Goal: Task Accomplishment & Management: Complete application form

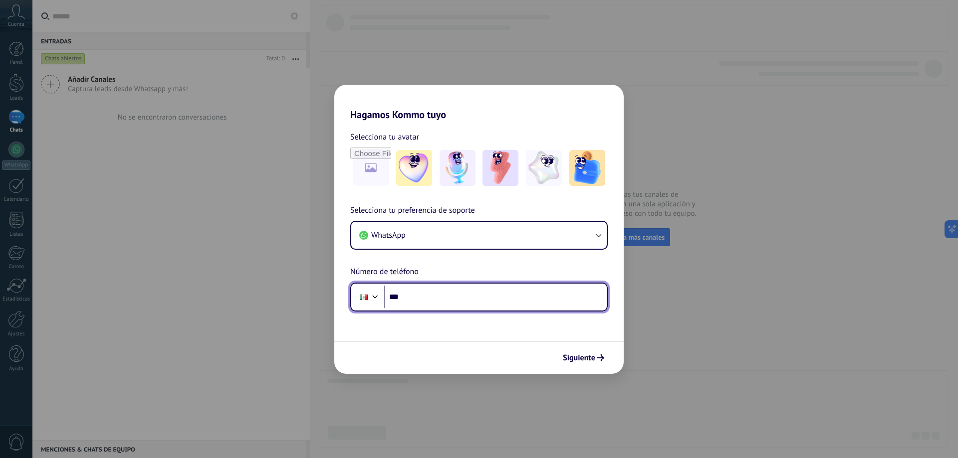
click at [504, 293] on input "***" at bounding box center [495, 297] width 222 height 23
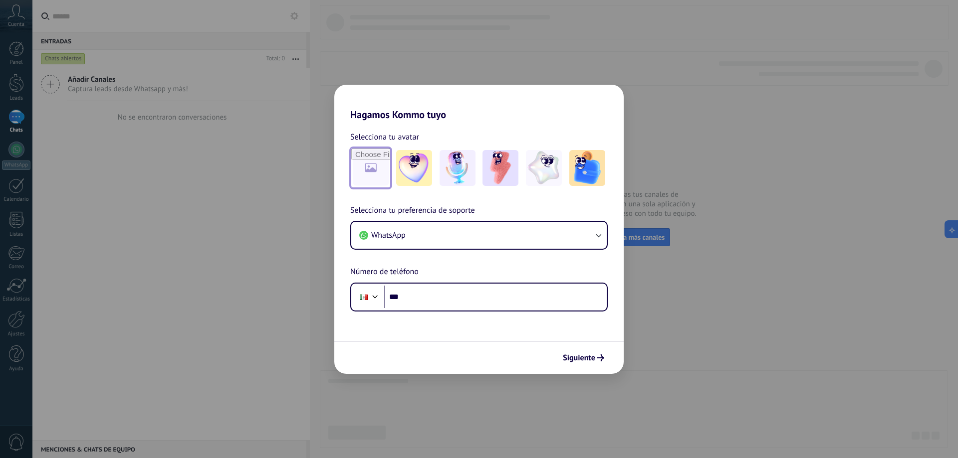
click at [380, 165] on input "file" at bounding box center [370, 168] width 39 height 39
type input "**********"
click at [374, 175] on img at bounding box center [371, 168] width 36 height 36
click at [445, 134] on link "Restablecer" at bounding box center [442, 137] width 39 height 10
click at [456, 238] on button "WhatsApp" at bounding box center [478, 235] width 255 height 27
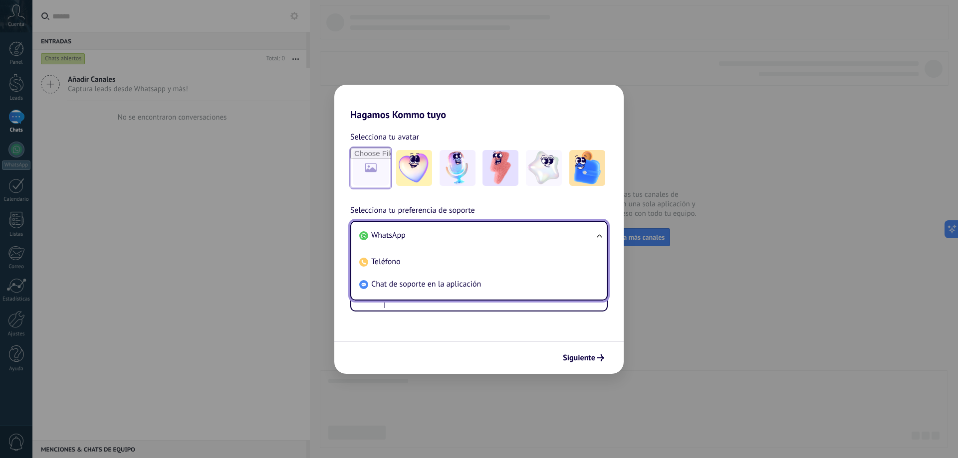
click at [456, 238] on li "WhatsApp" at bounding box center [476, 235] width 243 height 22
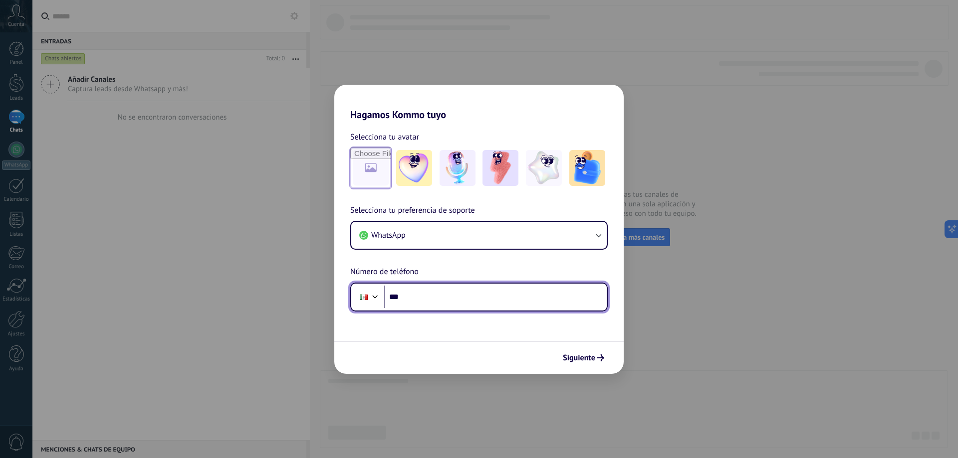
click at [466, 305] on input "***" at bounding box center [495, 297] width 222 height 23
click at [405, 298] on input "**********" at bounding box center [495, 297] width 222 height 23
type input "**********"
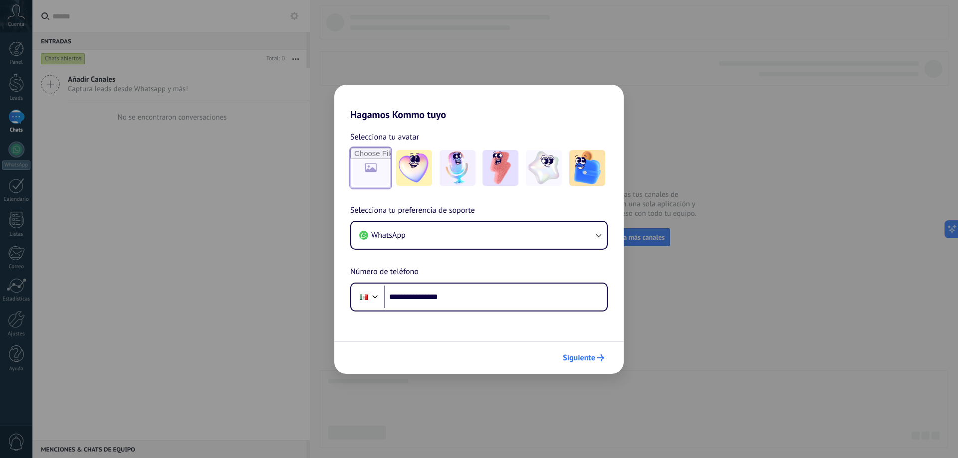
click at [581, 359] on span "Siguiente" at bounding box center [579, 358] width 32 height 7
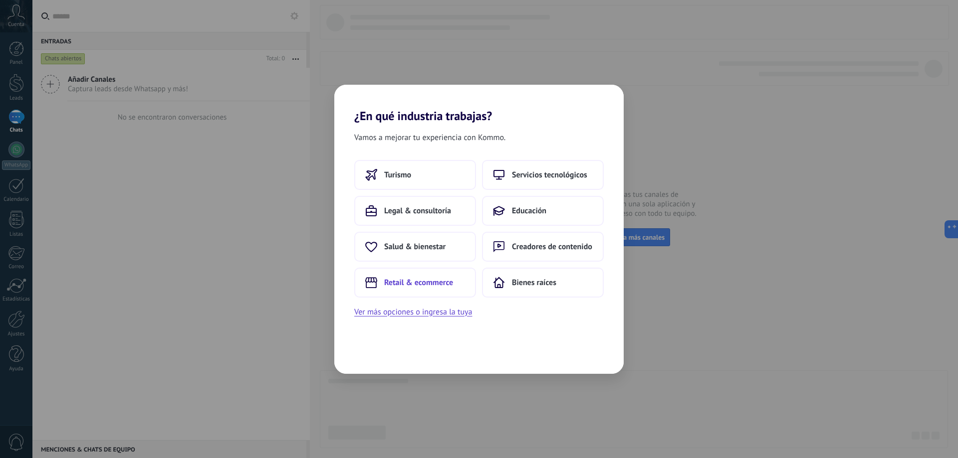
click at [435, 277] on button "Retail & ecommerce" at bounding box center [415, 283] width 122 height 30
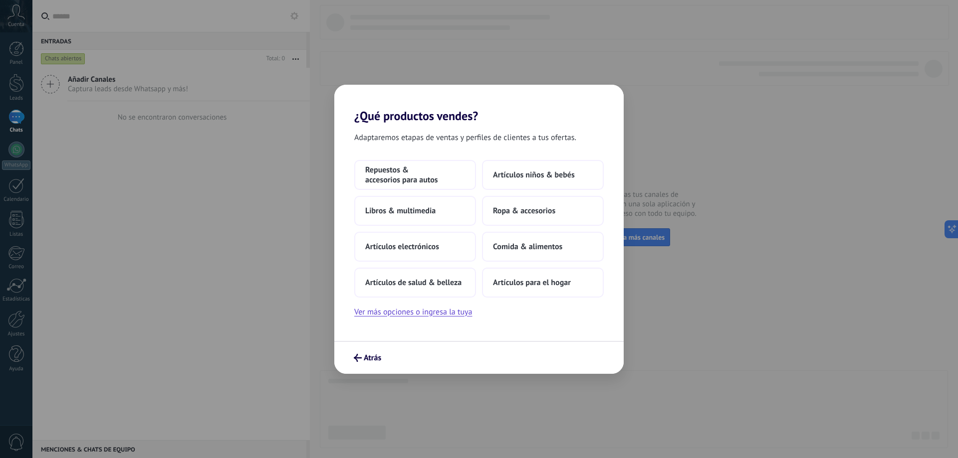
click at [379, 346] on div "Atrás" at bounding box center [478, 357] width 289 height 33
click at [374, 352] on button "Atrás" at bounding box center [367, 358] width 36 height 17
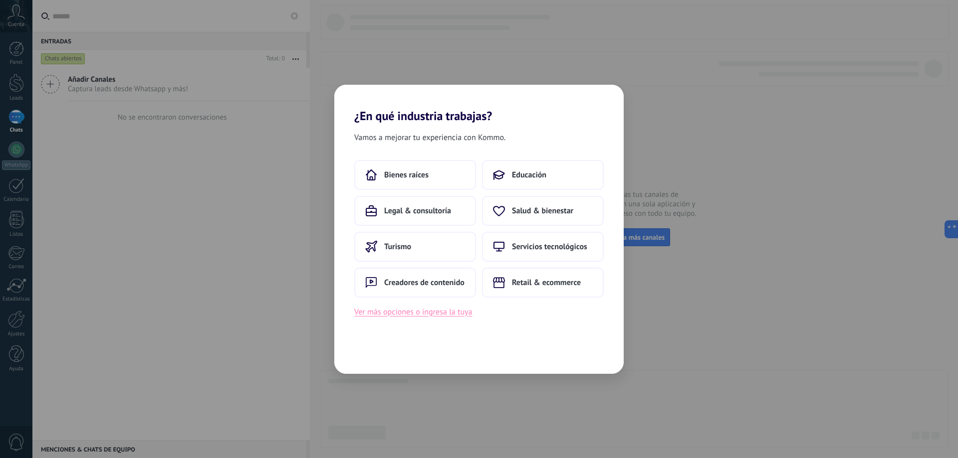
click at [448, 313] on button "Ver más opciones o ingresa la tuya" at bounding box center [413, 312] width 118 height 13
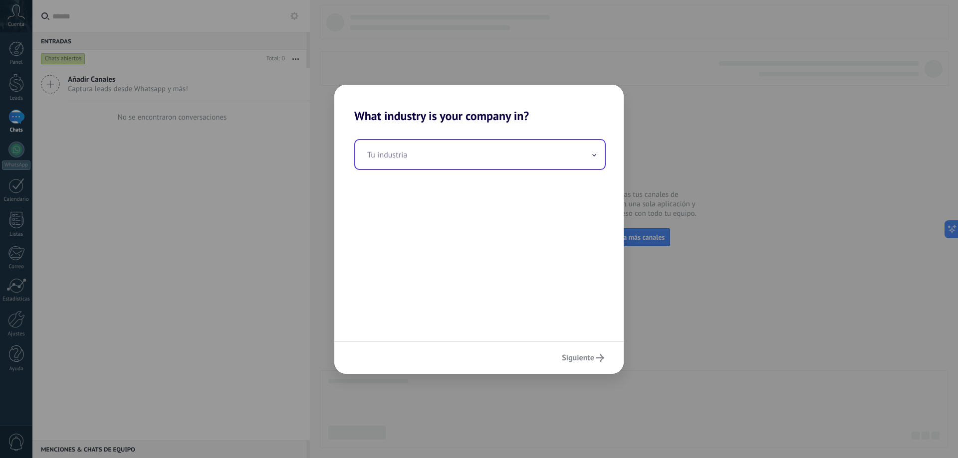
click at [423, 162] on input "text" at bounding box center [479, 154] width 249 height 29
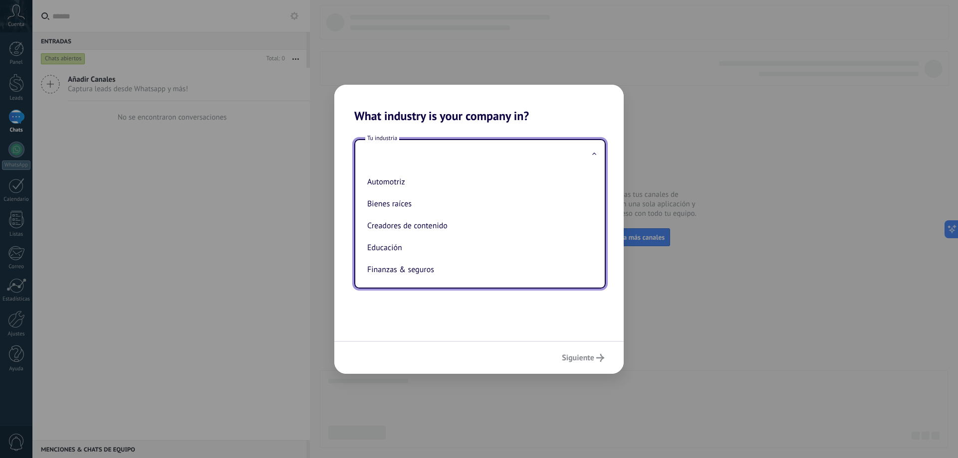
click at [435, 313] on div "Tu industria Automotriz Bienes raíces Creadores de contenido Educación Finanzas…" at bounding box center [478, 232] width 289 height 218
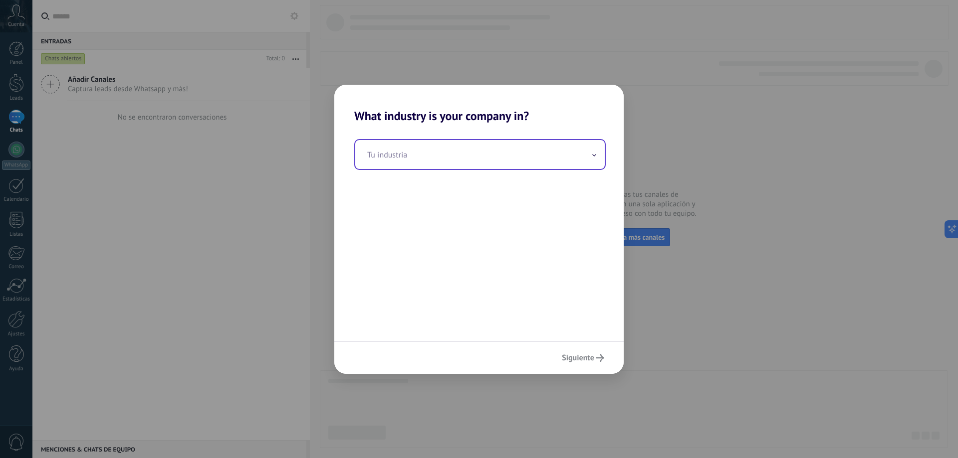
click at [435, 154] on input "text" at bounding box center [479, 154] width 249 height 29
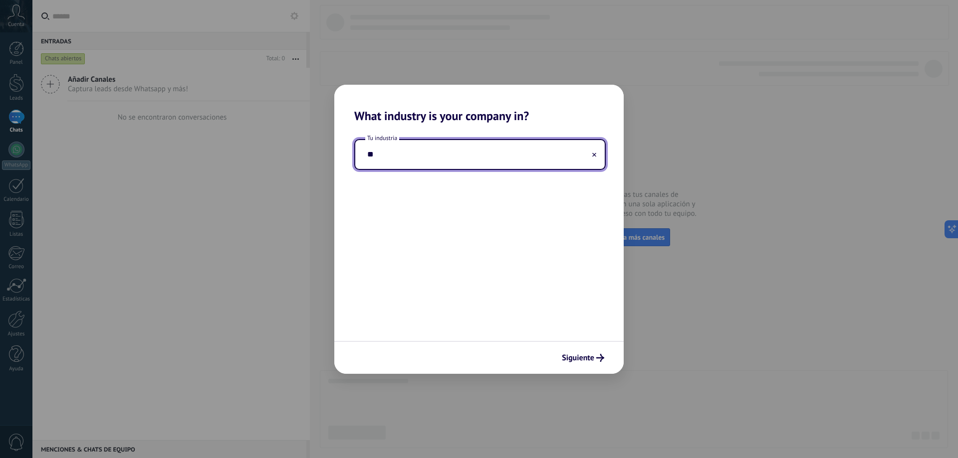
type input "*"
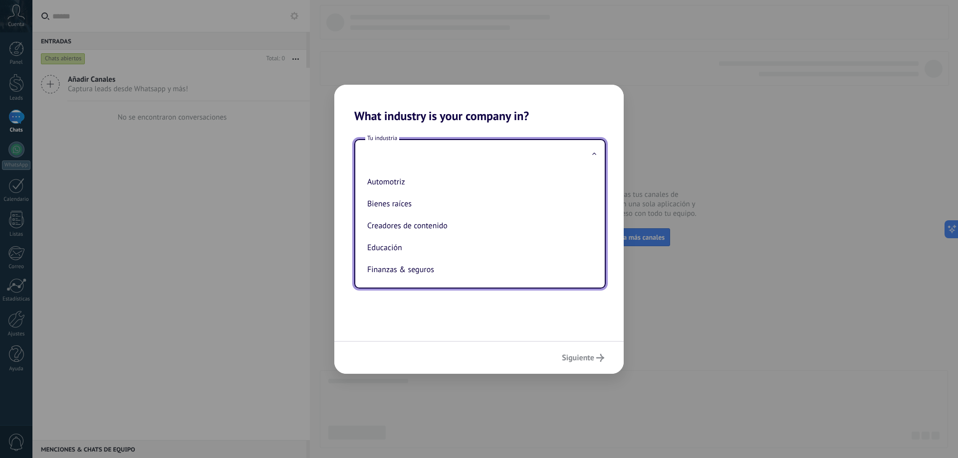
drag, startPoint x: 433, startPoint y: 309, endPoint x: 427, endPoint y: 316, distance: 8.9
click at [427, 316] on div "Tu industria Automotriz Bienes raíces Creadores de contenido Educación Finanzas…" at bounding box center [478, 232] width 289 height 218
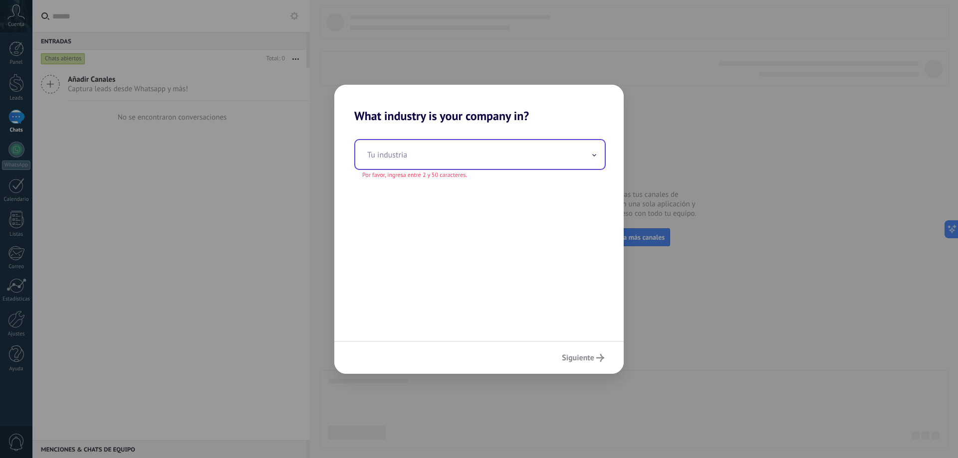
click at [594, 154] on span at bounding box center [594, 154] width 5 height 9
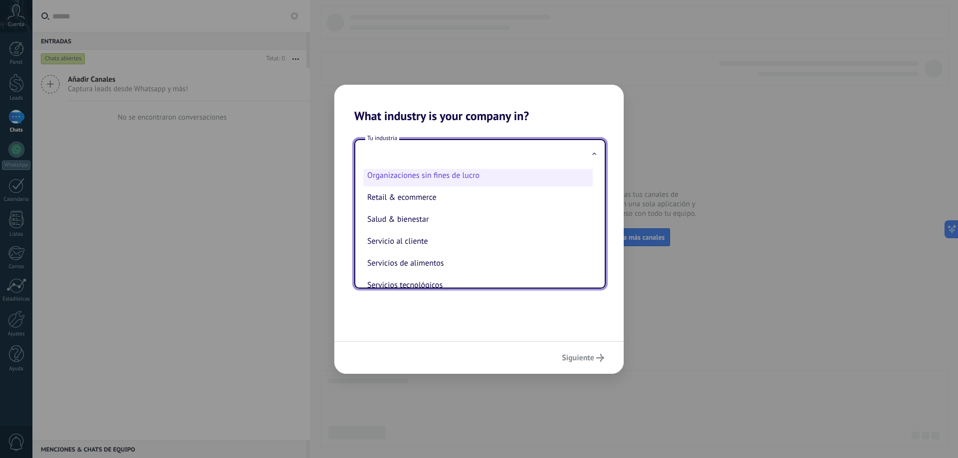
scroll to position [165, 0]
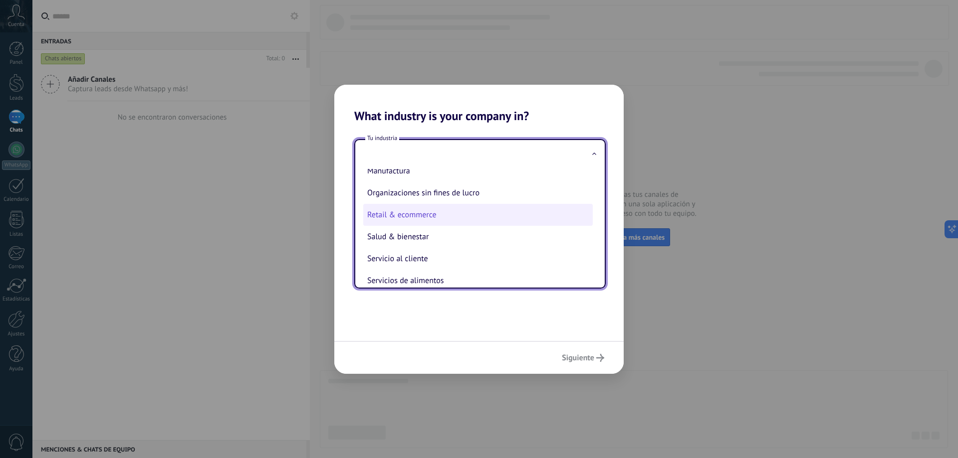
click at [437, 207] on li "Retail & ecommerce" at bounding box center [477, 215] width 229 height 22
type input "**********"
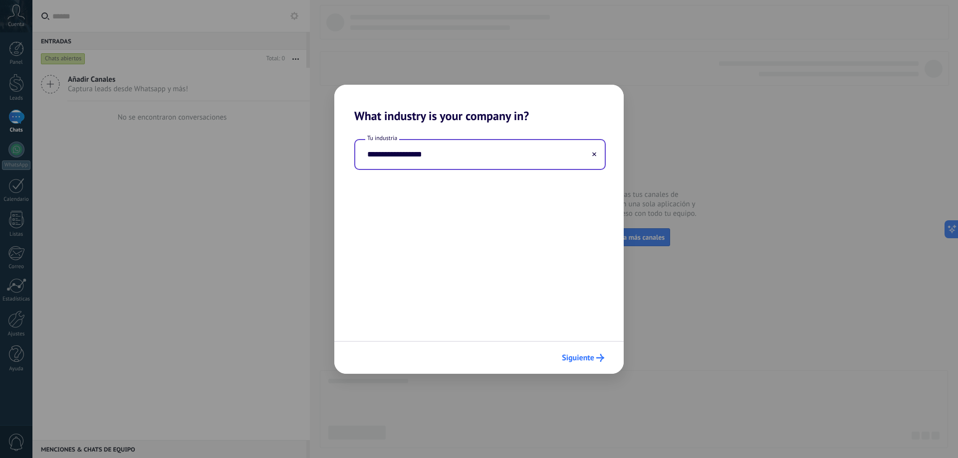
click at [572, 350] on button "Siguiente" at bounding box center [582, 358] width 51 height 17
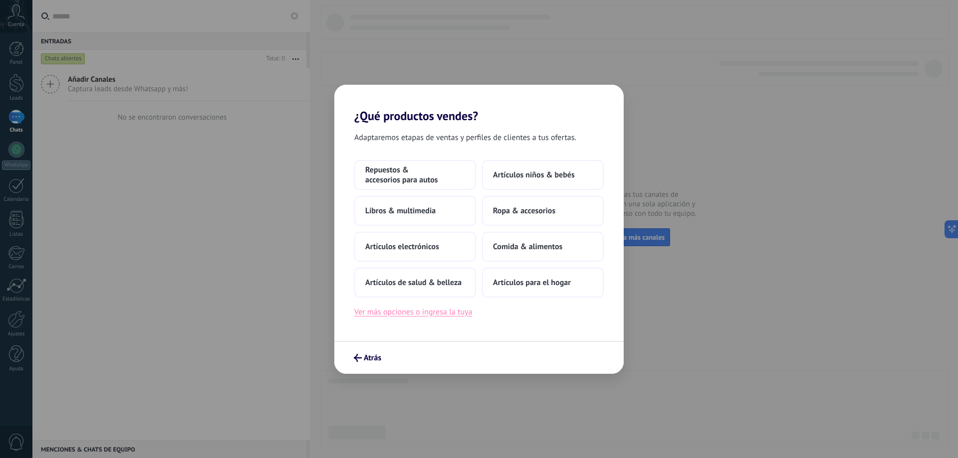
click at [458, 317] on button "Ver más opciones o ingresa la tuya" at bounding box center [413, 312] width 118 height 13
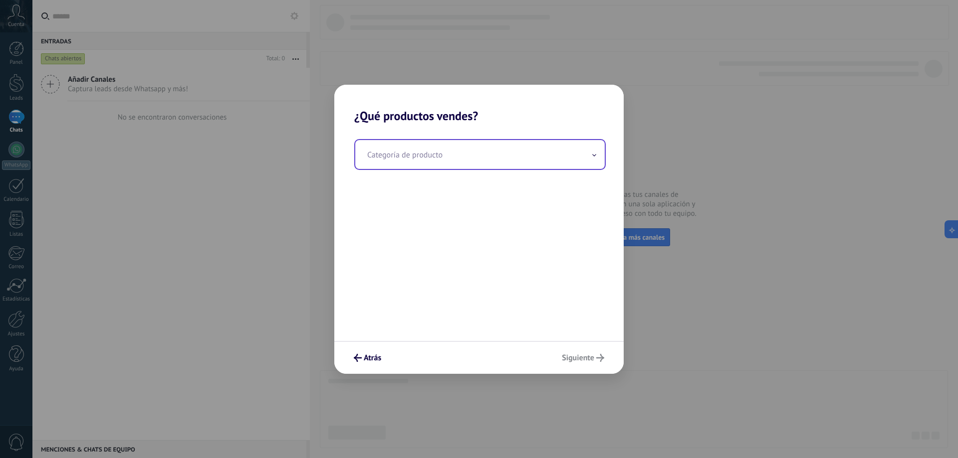
click at [597, 155] on input "text" at bounding box center [479, 154] width 249 height 29
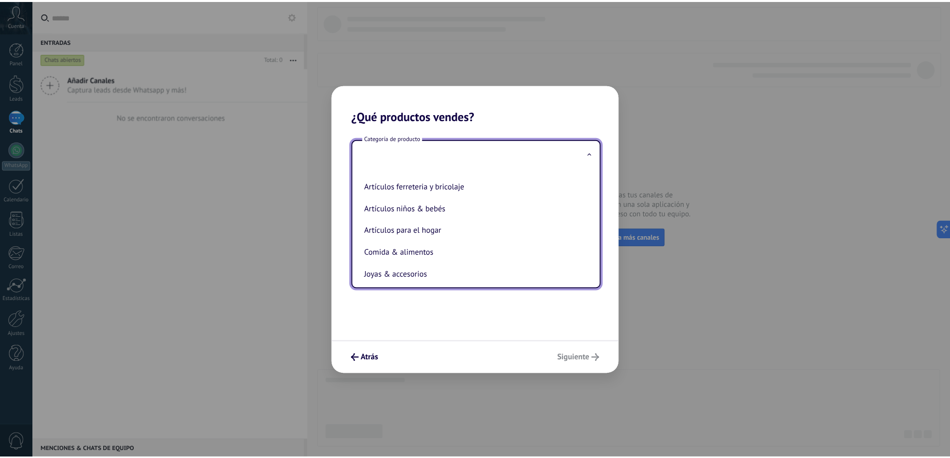
scroll to position [21, 0]
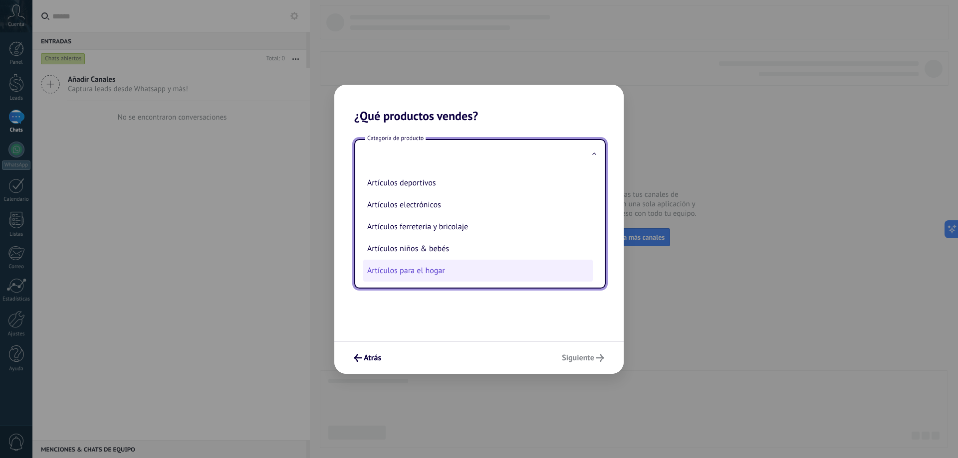
click at [488, 268] on li "Artículos para el hogar" at bounding box center [477, 271] width 229 height 22
type input "**********"
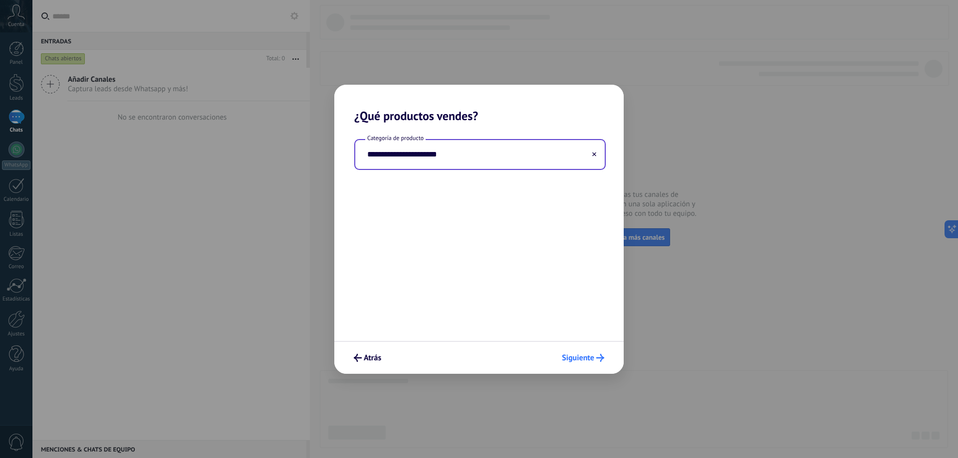
click at [572, 357] on span "Siguiente" at bounding box center [578, 358] width 32 height 7
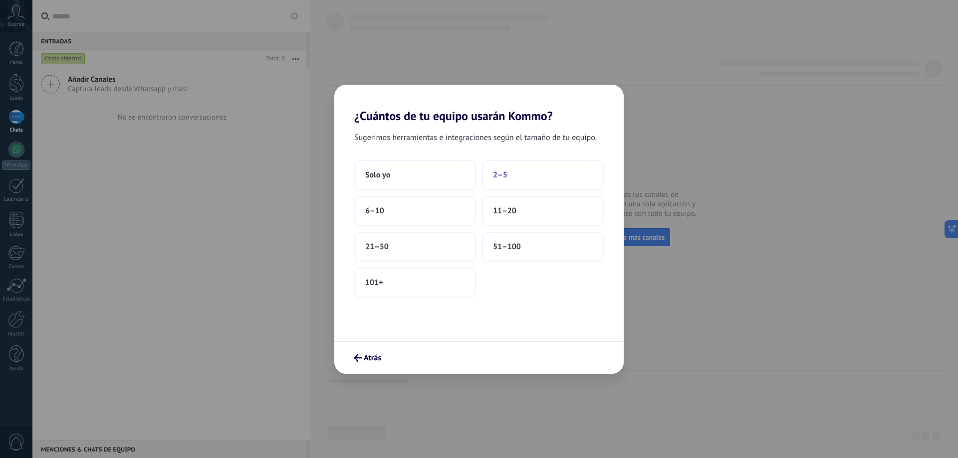
click at [542, 171] on button "2–5" at bounding box center [543, 175] width 122 height 30
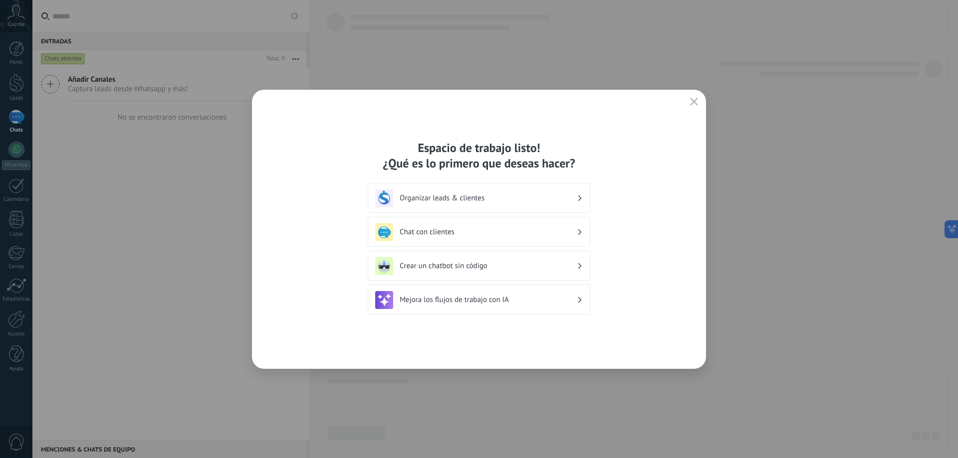
click at [516, 204] on div "Organizar leads & clientes" at bounding box center [479, 199] width 208 height 18
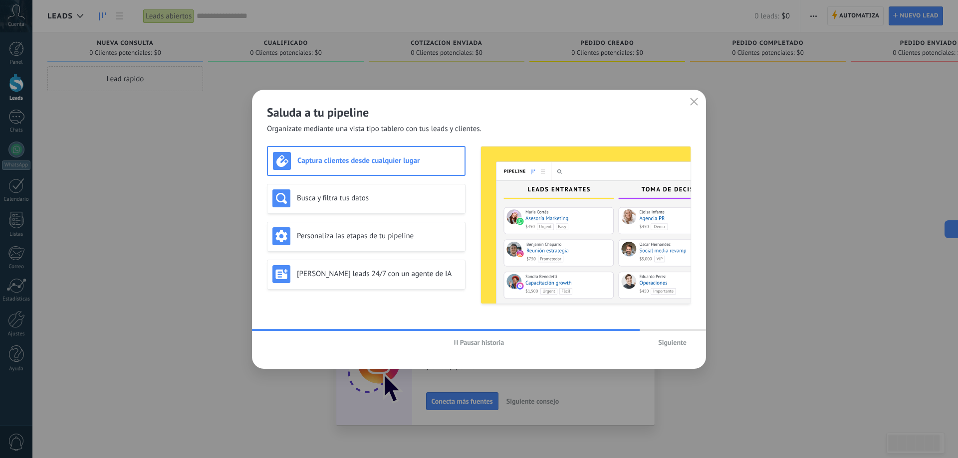
click at [662, 346] on span "Siguiente" at bounding box center [672, 342] width 28 height 7
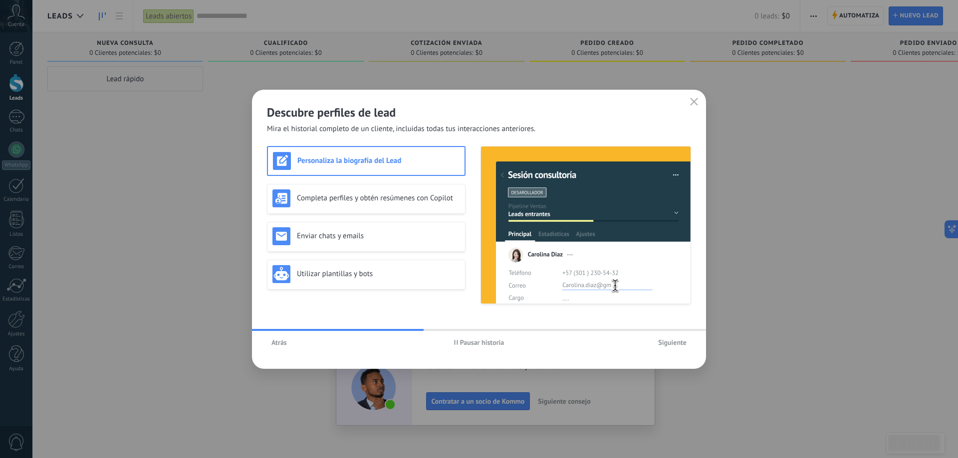
click at [693, 104] on icon "button" at bounding box center [694, 102] width 8 height 8
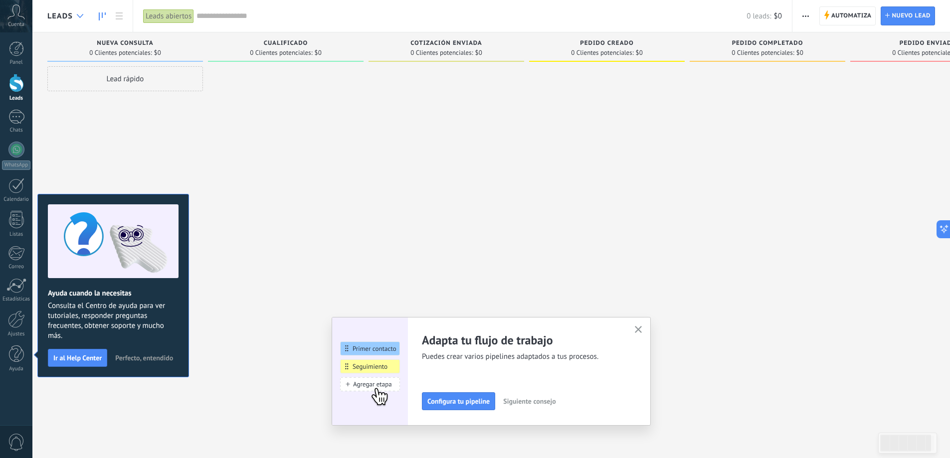
click at [76, 17] on div at bounding box center [80, 15] width 16 height 19
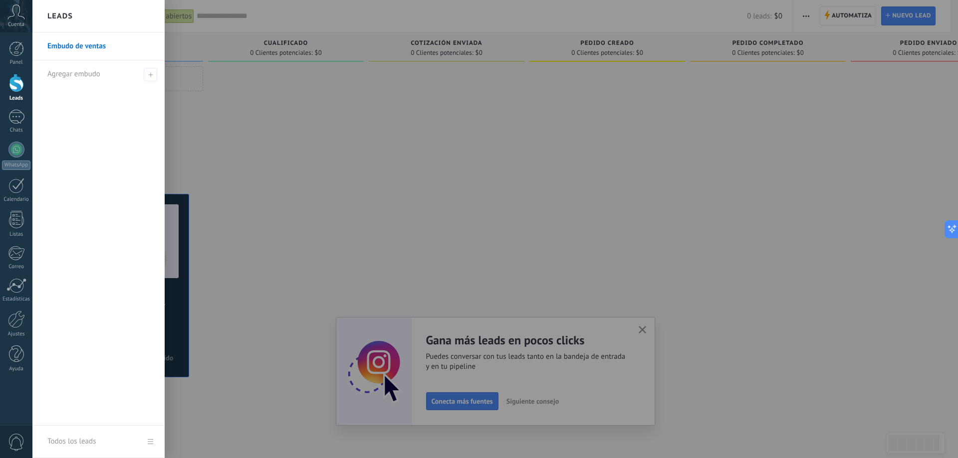
click at [469, 212] on div at bounding box center [511, 229] width 958 height 458
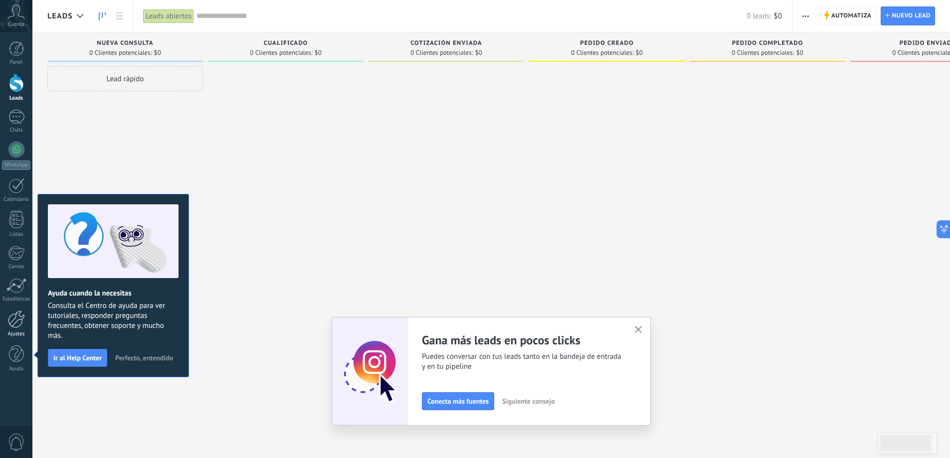
click at [16, 326] on div at bounding box center [16, 319] width 17 height 17
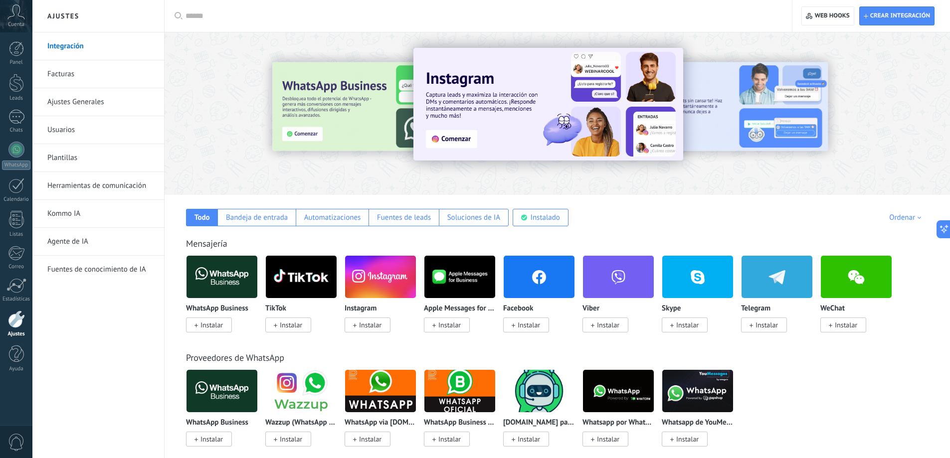
click at [67, 82] on link "Facturas" at bounding box center [100, 74] width 107 height 28
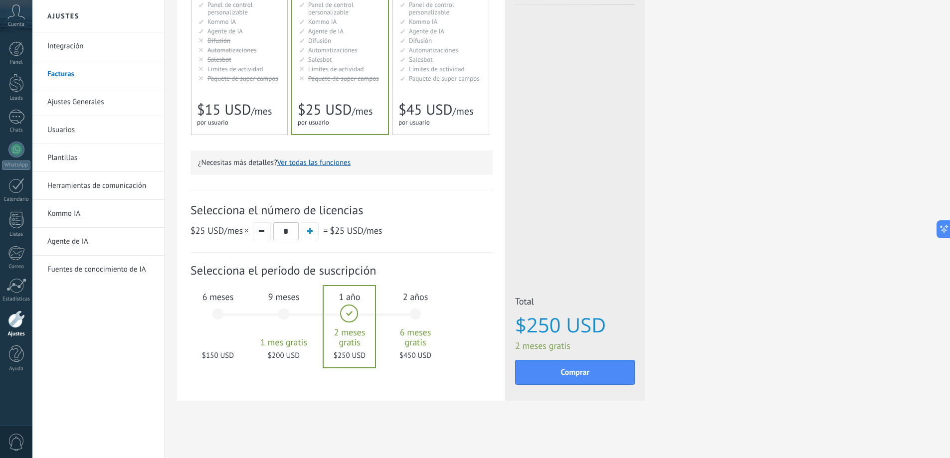
scroll to position [181, 0]
click at [268, 235] on button "button" at bounding box center [262, 231] width 18 height 18
click at [268, 237] on button "button" at bounding box center [262, 231] width 18 height 18
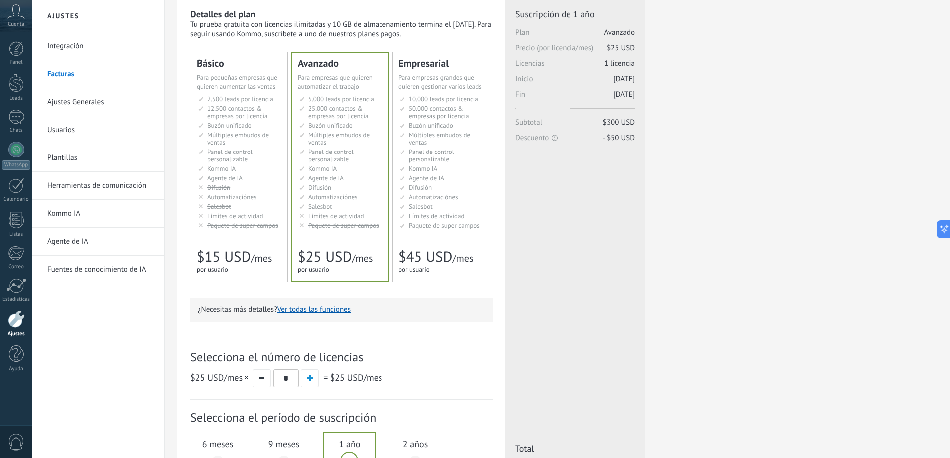
scroll to position [31, 0]
click at [312, 100] on span "5.000 leads por licencia" at bounding box center [341, 101] width 66 height 8
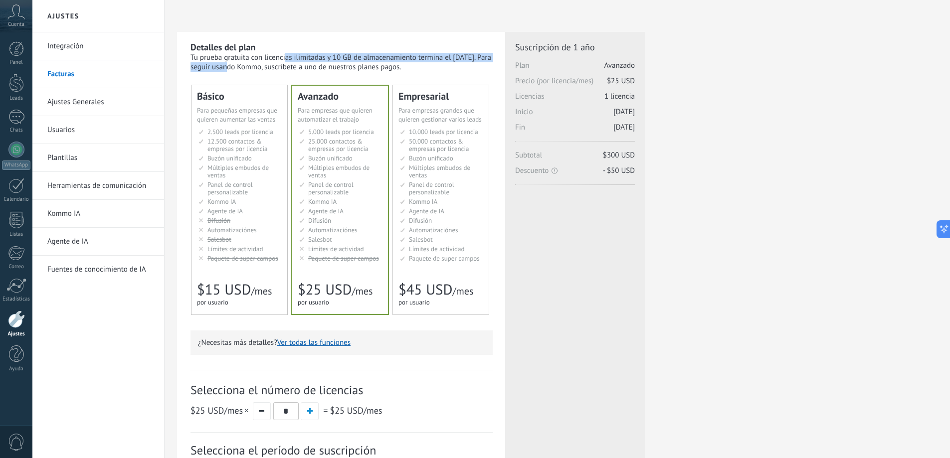
drag, startPoint x: 228, startPoint y: 60, endPoint x: 471, endPoint y: 60, distance: 242.9
click at [471, 60] on div "Tu prueba gratuita con licencias ilimitadas y 10 GB de almacenamiento termina e…" at bounding box center [342, 62] width 302 height 19
click at [463, 57] on div "Tu prueba gratuita con licencias ilimitadas y 10 GB de almacenamiento termina e…" at bounding box center [342, 62] width 302 height 19
click at [756, 178] on div "Detalles del plan Tu prueba gratuita con licencias ilimitadas y 10 GB de almace…" at bounding box center [557, 319] width 761 height 574
click at [20, 25] on span "Cuenta" at bounding box center [16, 24] width 16 height 6
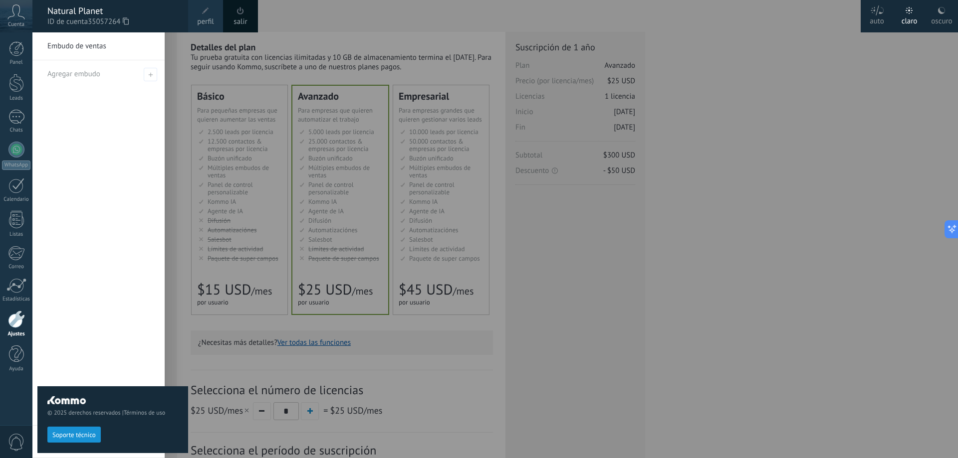
click at [704, 116] on div at bounding box center [511, 229] width 958 height 458
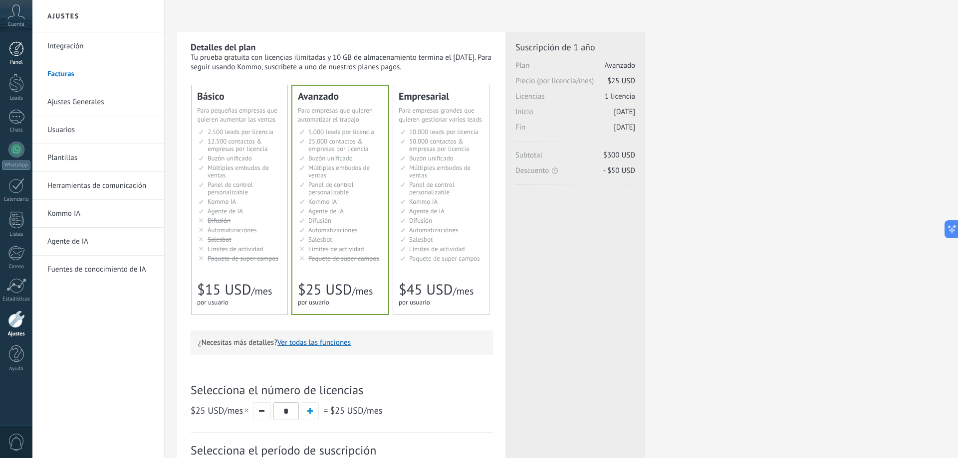
click at [18, 57] on link "Panel" at bounding box center [16, 53] width 32 height 24
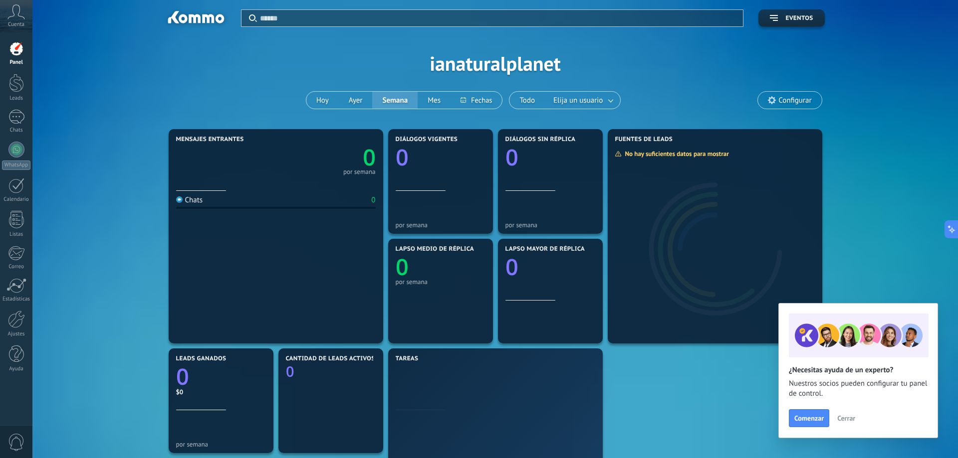
click at [16, 15] on icon at bounding box center [15, 11] width 17 height 15
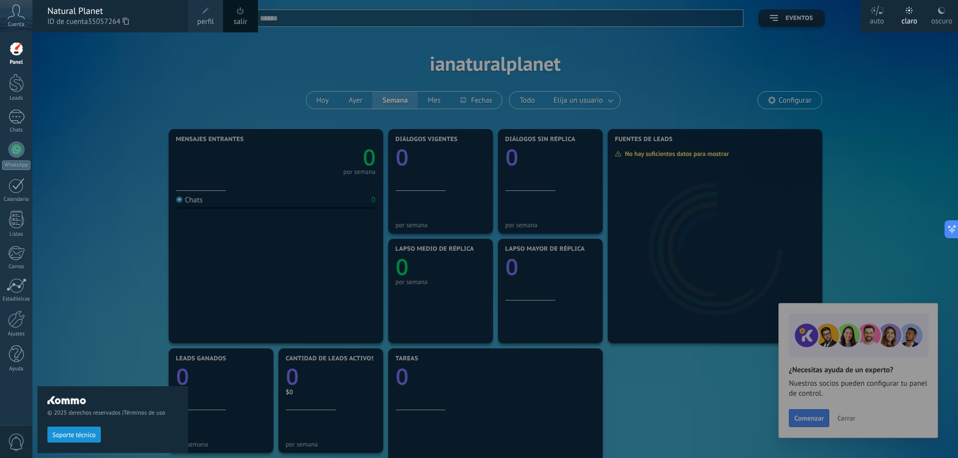
click at [51, 16] on span "ID de cuenta 35057264" at bounding box center [112, 21] width 131 height 11
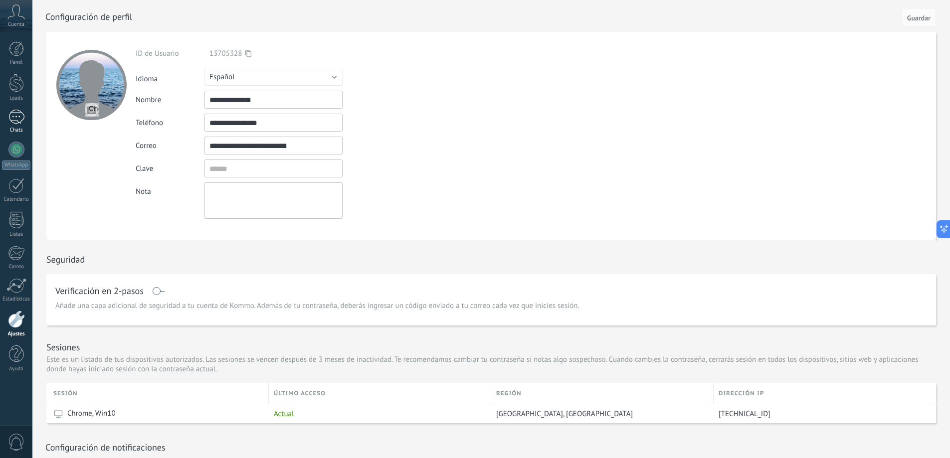
click at [20, 128] on div "Chats" at bounding box center [16, 130] width 29 height 6
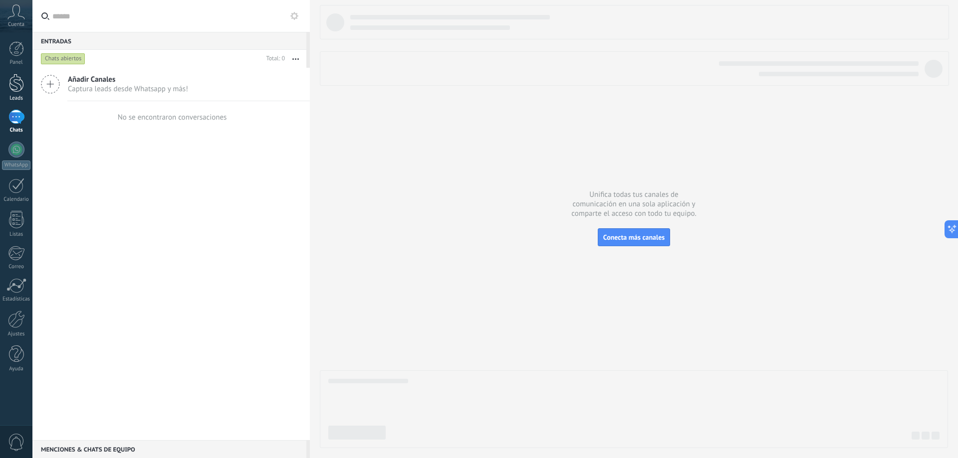
click at [12, 84] on div at bounding box center [16, 83] width 15 height 18
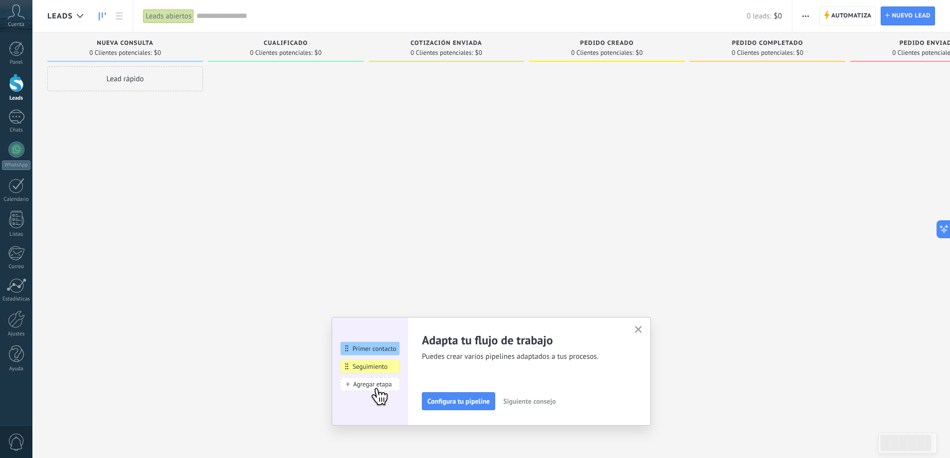
click at [641, 330] on icon "button" at bounding box center [638, 329] width 7 height 7
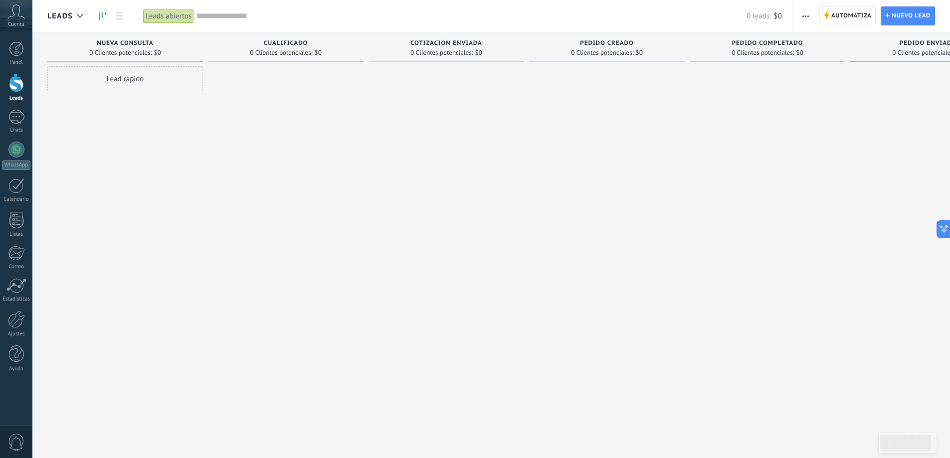
click at [300, 43] on span "Cualificado" at bounding box center [286, 43] width 44 height 7
click at [912, 443] on div at bounding box center [905, 443] width 51 height 17
drag, startPoint x: 930, startPoint y: 444, endPoint x: 889, endPoint y: 406, distance: 56.1
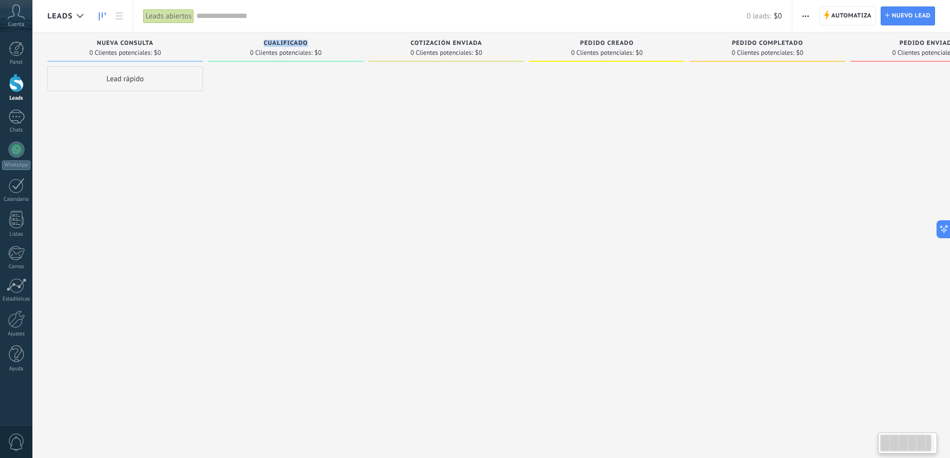
click at [889, 406] on body ".abccls-1,.abccls-2{fill-rule:evenodd}.abccls-2{fill:#fff} .abfcls-1{fill:none}…" at bounding box center [475, 229] width 950 height 458
click at [898, 435] on div at bounding box center [905, 443] width 51 height 17
drag, startPoint x: 895, startPoint y: 447, endPoint x: 785, endPoint y: 435, distance: 111.3
click at [785, 435] on body ".abccls-1,.abccls-2{fill-rule:evenodd}.abccls-2{fill:#fff} .abfcls-1{fill:none}…" at bounding box center [475, 229] width 950 height 458
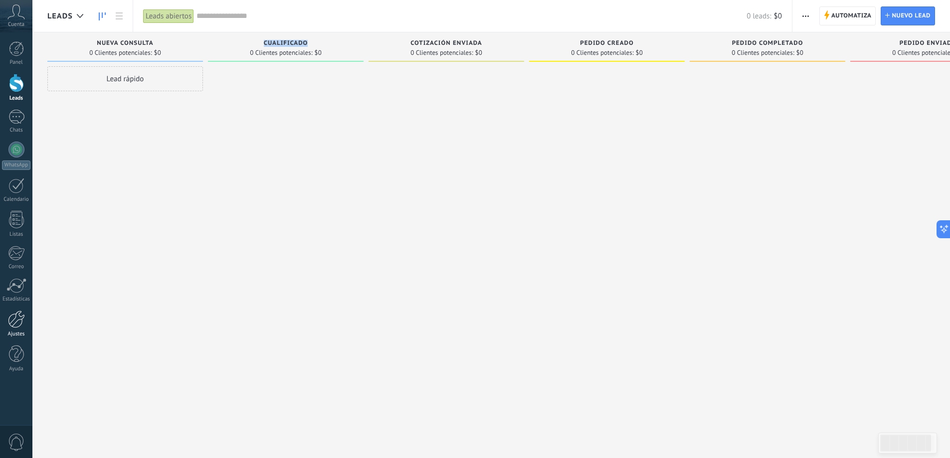
click at [15, 318] on div at bounding box center [16, 319] width 17 height 17
